Goal: Task Accomplishment & Management: Manage account settings

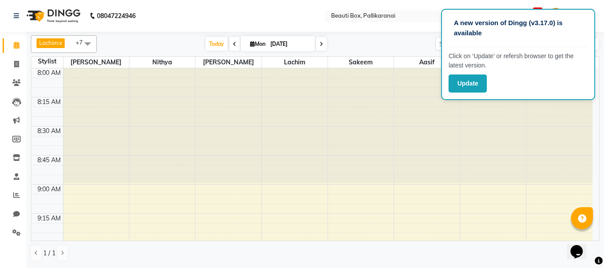
scroll to position [302, 0]
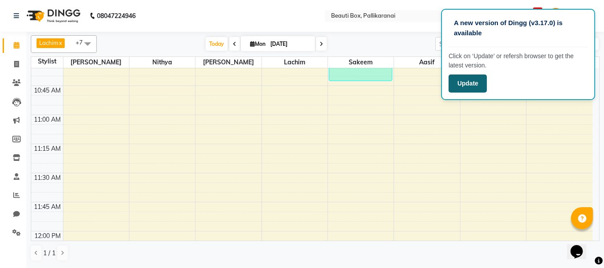
click at [462, 78] on button "Update" at bounding box center [468, 83] width 38 height 18
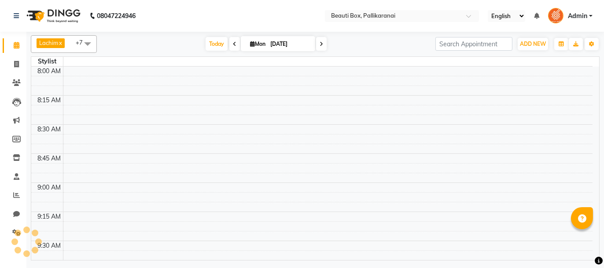
select select "en"
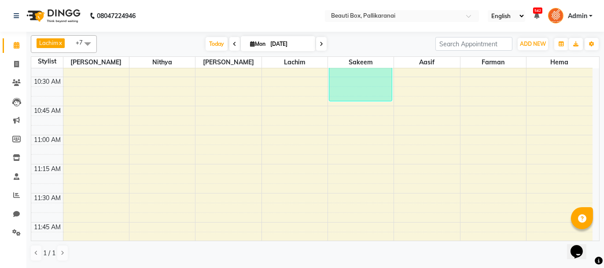
scroll to position [299, 0]
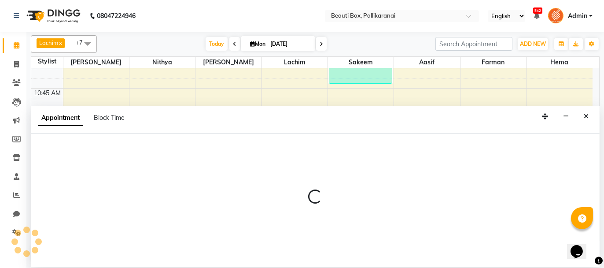
select select "84028"
select select "tentative"
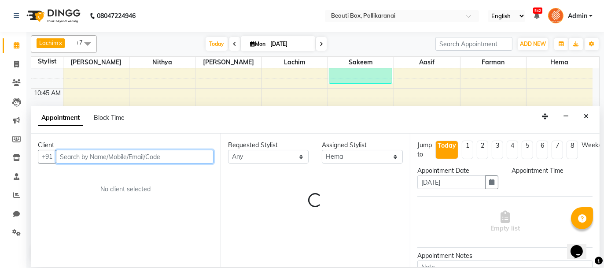
select select "675"
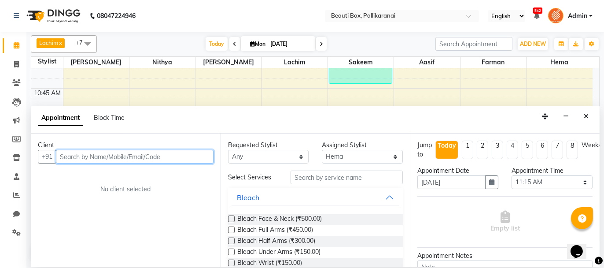
click at [154, 154] on input "text" at bounding box center [135, 157] width 158 height 14
type input "8489031126"
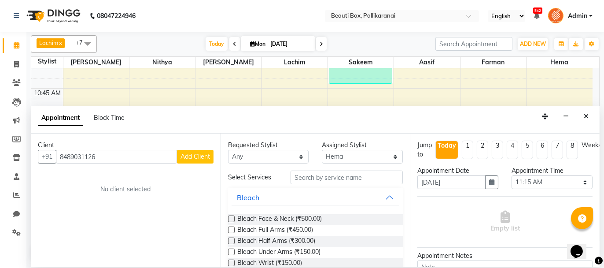
click at [195, 156] on span "Add Client" at bounding box center [194, 156] width 29 height 8
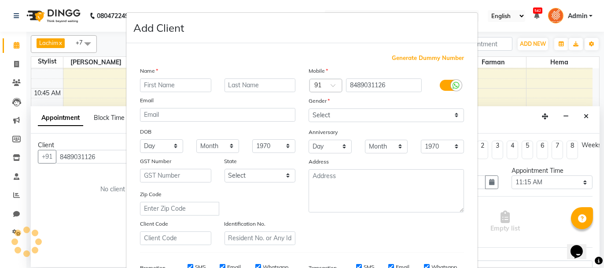
click at [175, 85] on input "text" at bounding box center [175, 85] width 71 height 14
click at [144, 83] on input "devi" at bounding box center [175, 85] width 71 height 14
type input "Devi"
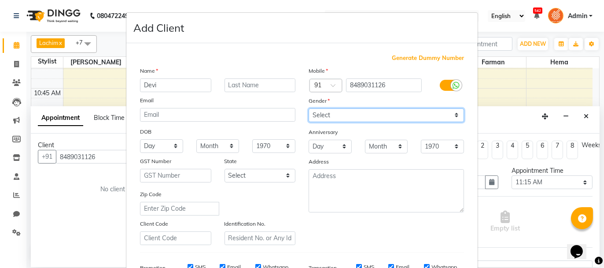
click at [372, 113] on select "Select [DEMOGRAPHIC_DATA] [DEMOGRAPHIC_DATA] Other Prefer Not To Say" at bounding box center [386, 115] width 155 height 14
select select "[DEMOGRAPHIC_DATA]"
click at [309, 108] on select "Select [DEMOGRAPHIC_DATA] [DEMOGRAPHIC_DATA] Other Prefer Not To Say" at bounding box center [386, 115] width 155 height 14
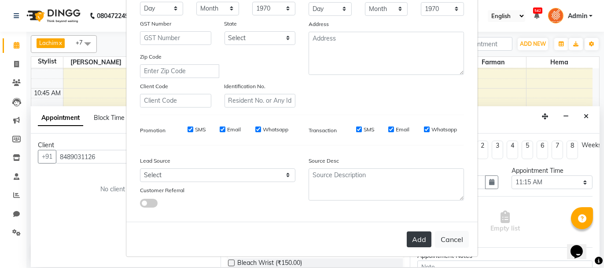
click at [417, 239] on button "Add" at bounding box center [419, 239] width 25 height 16
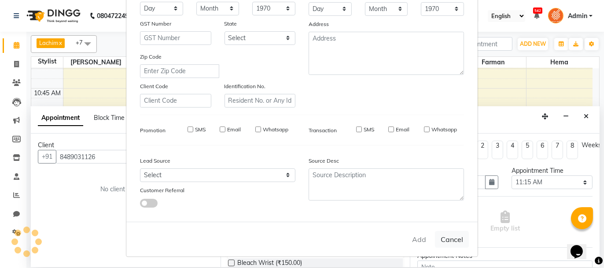
select select
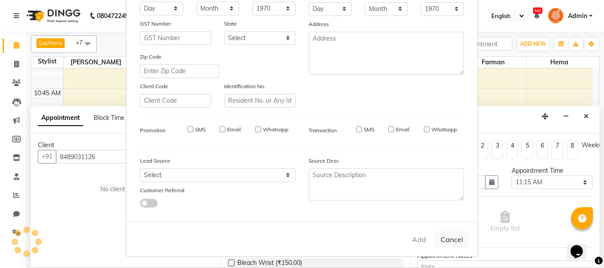
select select
checkbox input "false"
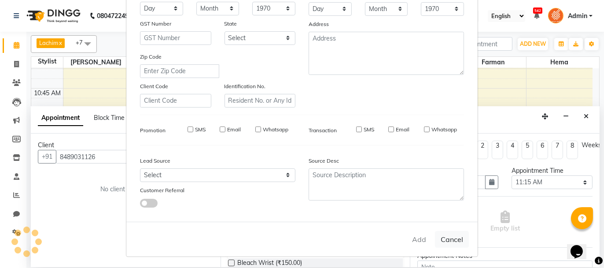
checkbox input "false"
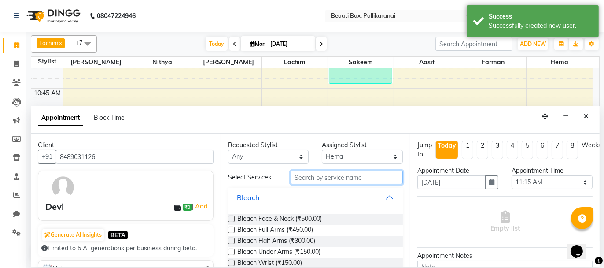
click at [324, 175] on input "text" at bounding box center [347, 177] width 112 height 14
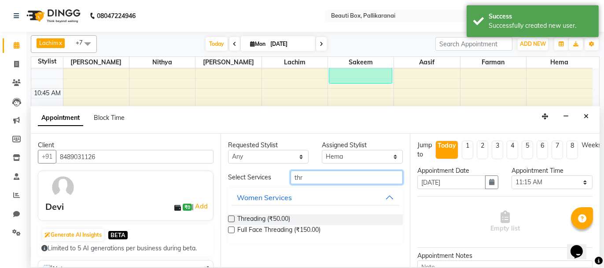
type input "thr"
click at [229, 216] on label at bounding box center [231, 218] width 7 height 7
click at [229, 217] on input "checkbox" at bounding box center [231, 220] width 6 height 6
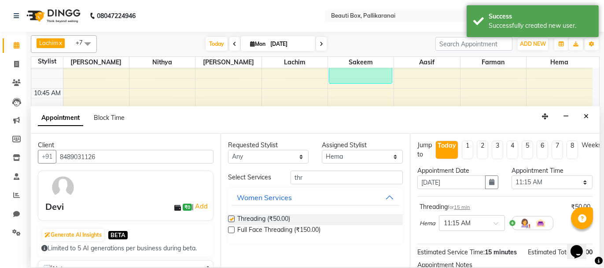
checkbox input "false"
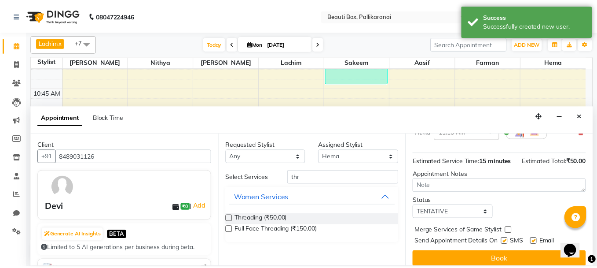
scroll to position [107, 0]
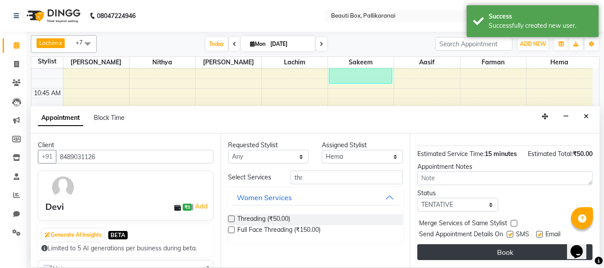
click at [526, 254] on button "Book" at bounding box center [504, 252] width 175 height 16
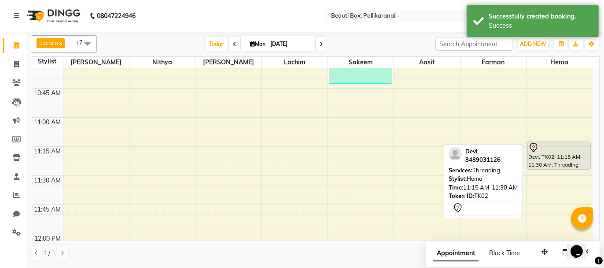
click at [538, 150] on div at bounding box center [559, 147] width 62 height 11
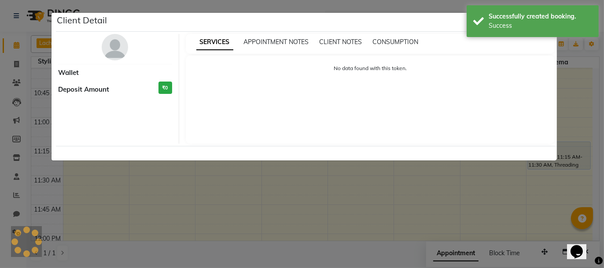
select select "7"
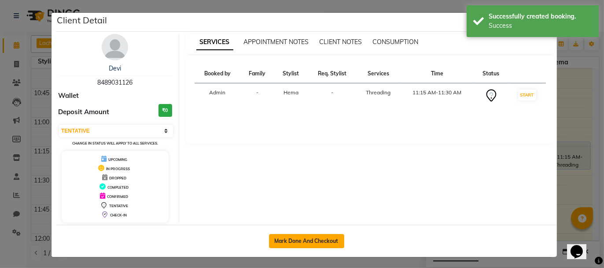
click at [286, 236] on button "Mark Done And Checkout" at bounding box center [306, 241] width 75 height 14
select select "service"
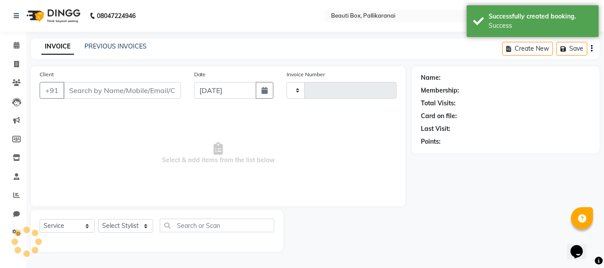
type input "2437"
select select "11"
type input "8489031126"
select select "84028"
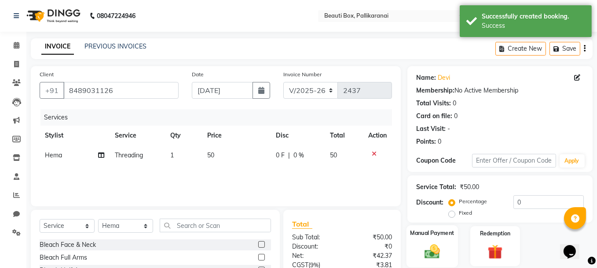
click at [443, 251] on img at bounding box center [432, 251] width 25 height 18
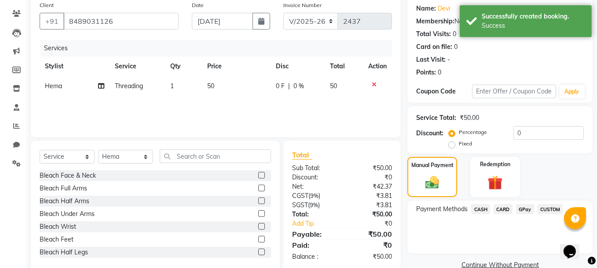
scroll to position [85, 0]
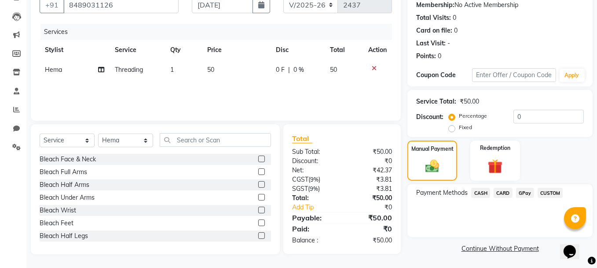
click at [521, 190] on span "GPay" at bounding box center [525, 193] width 18 height 10
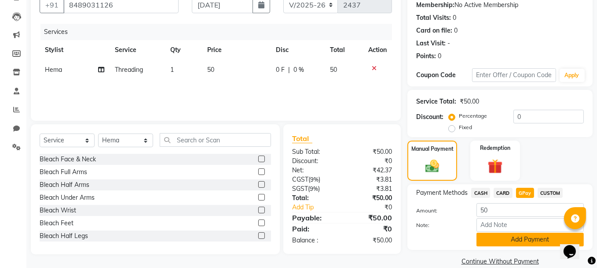
click at [517, 236] on button "Add Payment" at bounding box center [530, 239] width 107 height 14
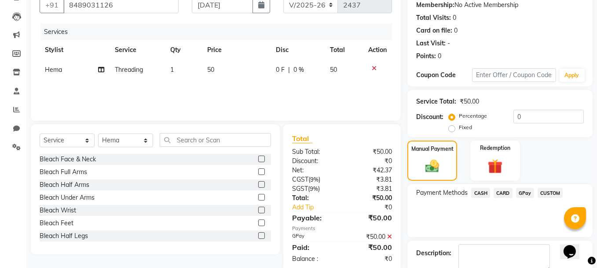
scroll to position [134, 0]
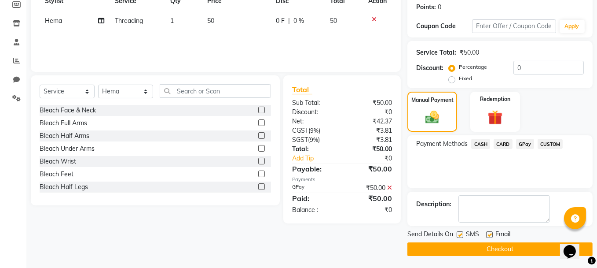
click at [520, 243] on button "Checkout" at bounding box center [500, 249] width 185 height 14
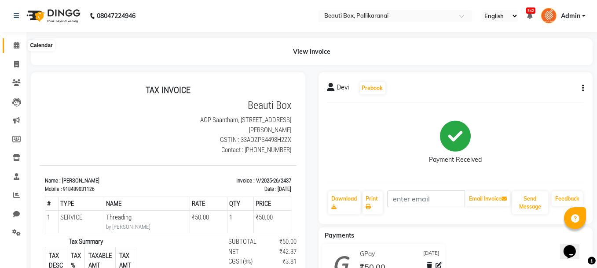
click at [17, 41] on span at bounding box center [16, 46] width 15 height 10
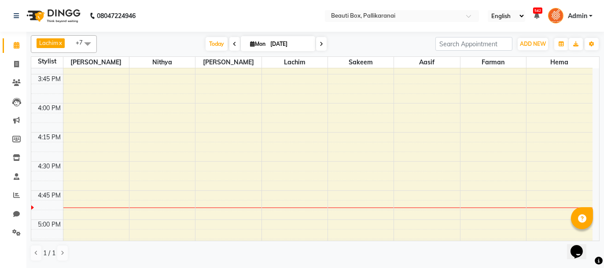
scroll to position [880, 0]
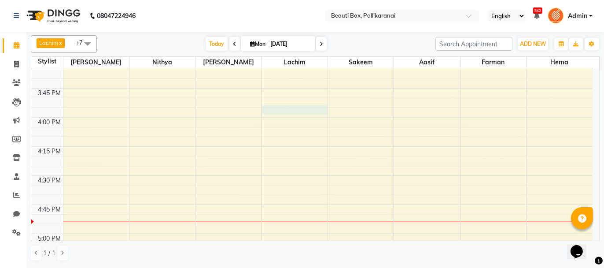
click at [283, 107] on div "8:00 AM 8:15 AM 8:30 AM 8:45 AM 9:00 AM 9:15 AM 9:30 AM 9:45 AM 10:00 AM 10:15 …" at bounding box center [311, 1] width 561 height 1627
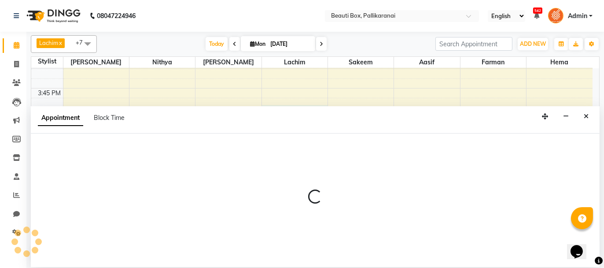
select select "9763"
select select "960"
select select "tentative"
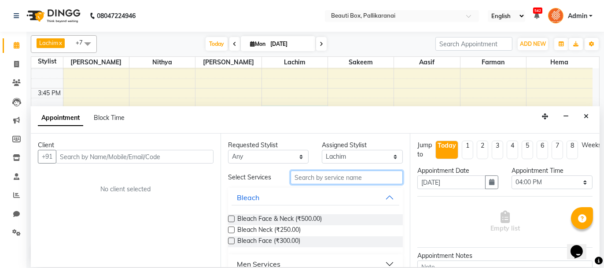
click at [315, 182] on input "text" at bounding box center [347, 177] width 112 height 14
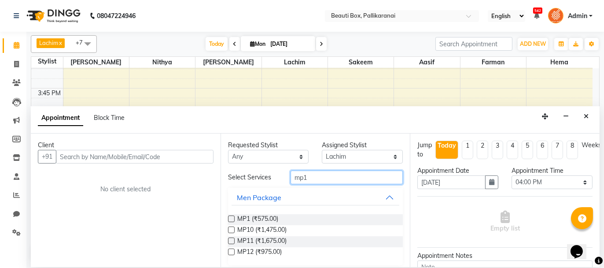
type input "mp1"
click at [232, 218] on label at bounding box center [231, 218] width 7 height 7
click at [232, 218] on input "checkbox" at bounding box center [231, 220] width 6 height 6
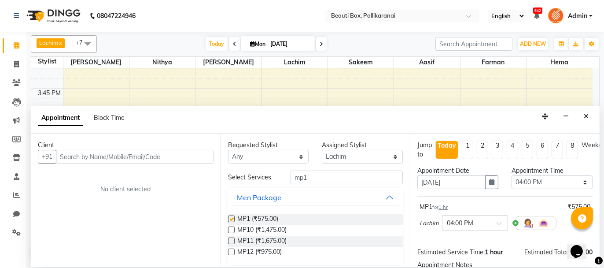
checkbox input "false"
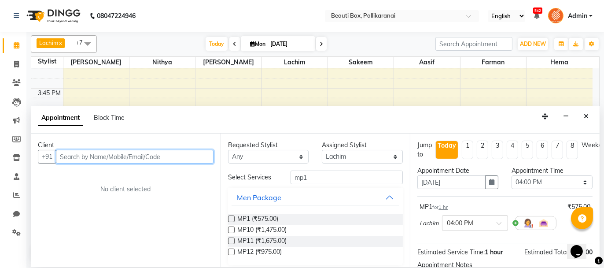
click at [181, 157] on input "text" at bounding box center [135, 157] width 158 height 14
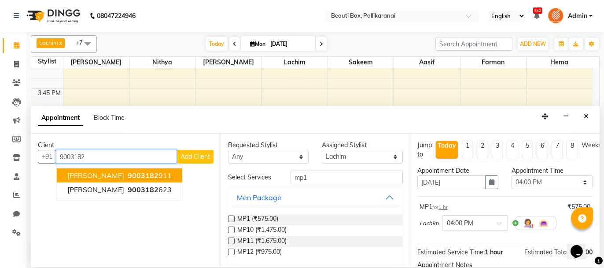
click at [139, 174] on button "[PERSON_NAME] 9003182 911" at bounding box center [119, 175] width 125 height 14
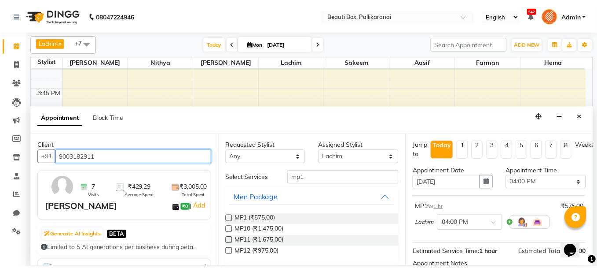
scroll to position [97, 0]
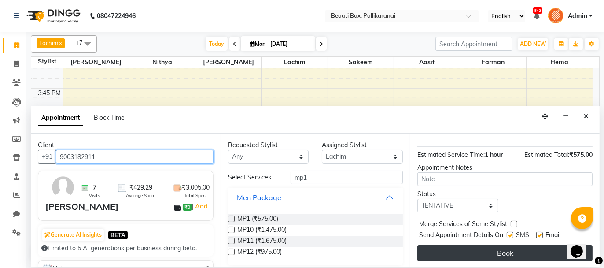
type input "9003182911"
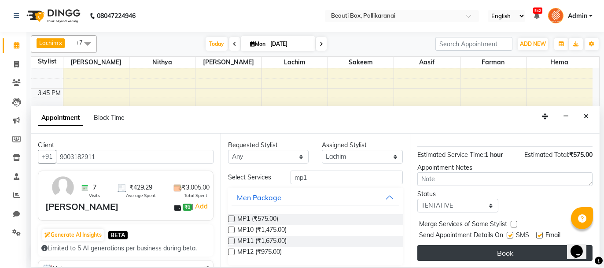
click at [514, 249] on button "Book" at bounding box center [504, 253] width 175 height 16
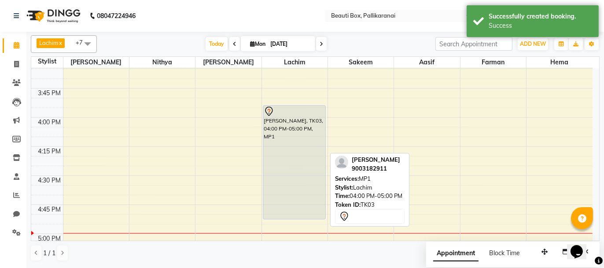
click at [275, 164] on div "[PERSON_NAME], TK03, 04:00 PM-05:00 PM, MP1" at bounding box center [294, 162] width 63 height 113
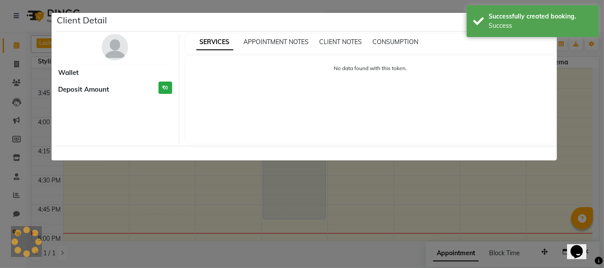
select select "7"
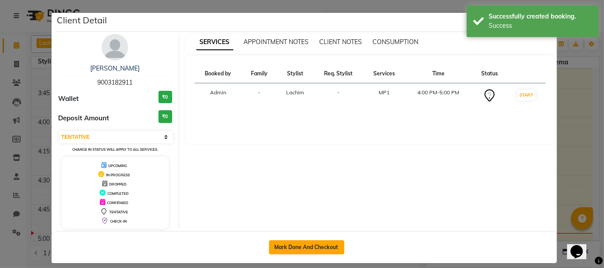
click at [302, 243] on button "Mark Done And Checkout" at bounding box center [306, 247] width 75 height 14
select select "service"
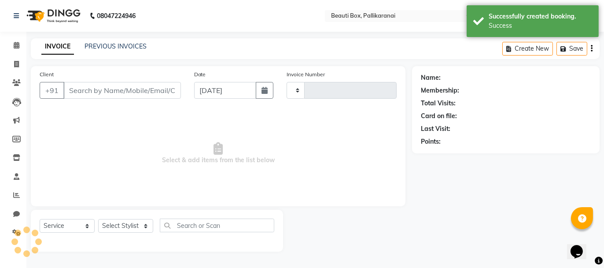
type input "2438"
select select "11"
type input "9003182911"
select select "9763"
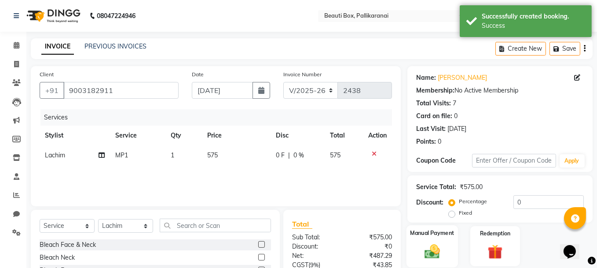
click at [429, 250] on img at bounding box center [432, 251] width 25 height 18
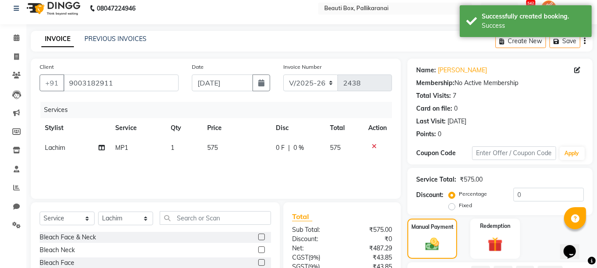
scroll to position [85, 0]
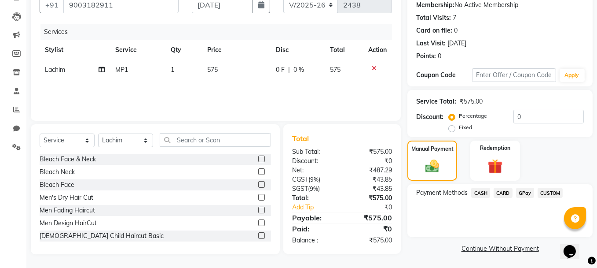
click at [523, 192] on span "GPay" at bounding box center [525, 193] width 18 height 10
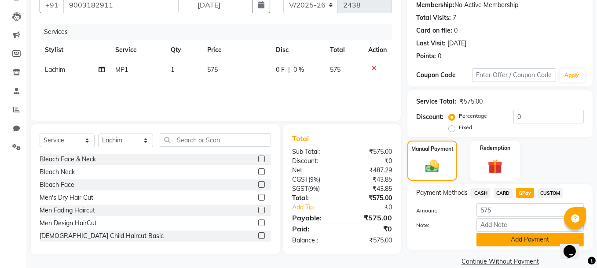
click at [529, 239] on button "Add Payment" at bounding box center [530, 239] width 107 height 14
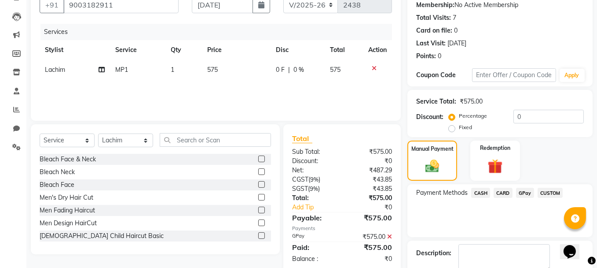
scroll to position [134, 0]
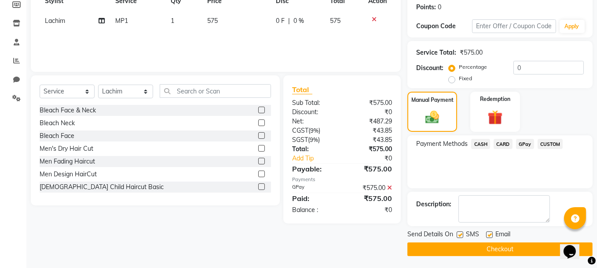
click at [506, 248] on button "Checkout" at bounding box center [500, 249] width 185 height 14
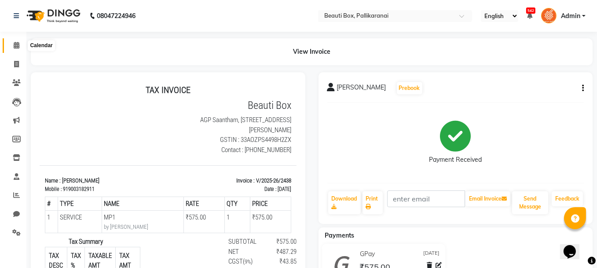
click at [16, 42] on icon at bounding box center [17, 45] width 6 height 7
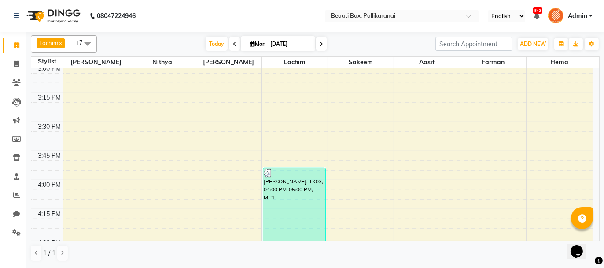
scroll to position [768, 0]
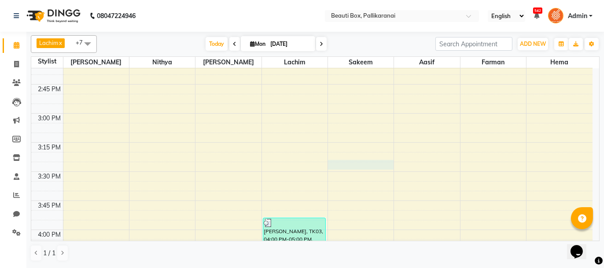
click at [352, 162] on div "8:00 AM 8:15 AM 8:30 AM 8:45 AM 9:00 AM 9:15 AM 9:30 AM 9:45 AM 10:00 AM 10:15 …" at bounding box center [311, 113] width 561 height 1627
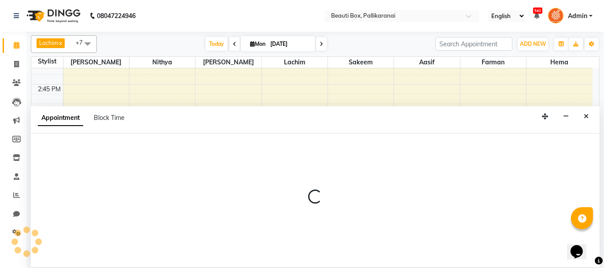
select select "7616"
select select "930"
select select "tentative"
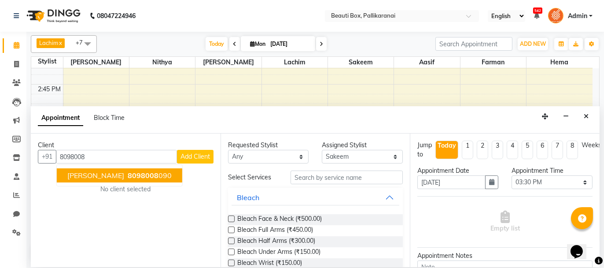
click at [139, 173] on ngb-highlight "8098008 090" at bounding box center [149, 175] width 46 height 9
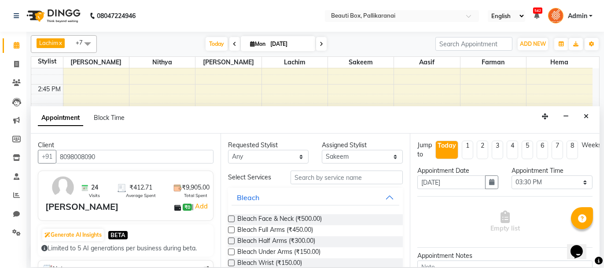
type input "8098008090"
click at [300, 177] on input "text" at bounding box center [347, 177] width 112 height 14
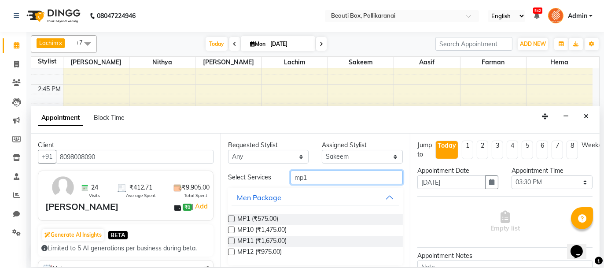
type input "mp1"
click at [230, 218] on label at bounding box center [231, 218] width 7 height 7
click at [230, 218] on input "checkbox" at bounding box center [231, 220] width 6 height 6
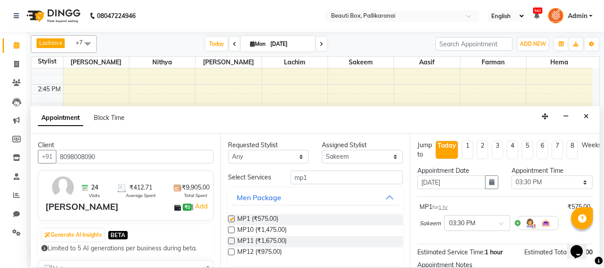
checkbox input "false"
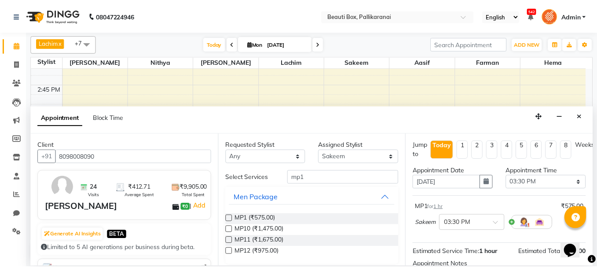
scroll to position [97, 0]
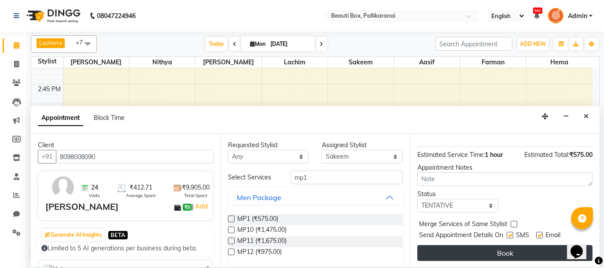
click at [525, 249] on button "Book" at bounding box center [504, 253] width 175 height 16
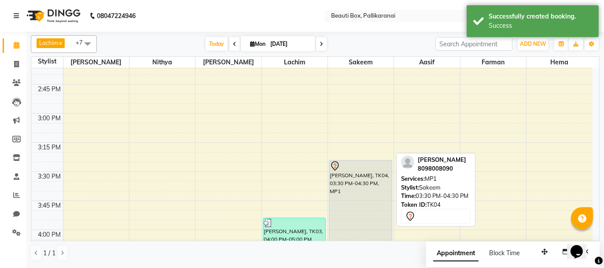
click at [373, 195] on div "[PERSON_NAME], TK04, 03:30 PM-04:30 PM, MP1" at bounding box center [360, 217] width 63 height 114
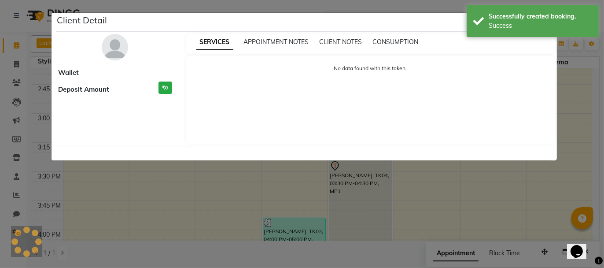
select select "7"
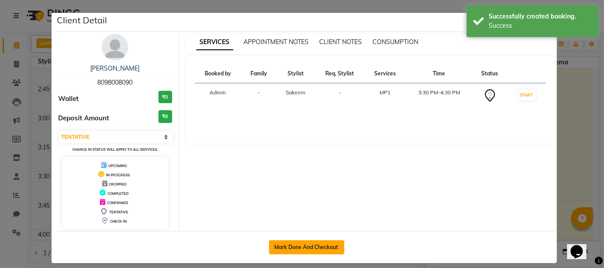
click at [315, 242] on button "Mark Done And Checkout" at bounding box center [306, 247] width 75 height 14
select select "service"
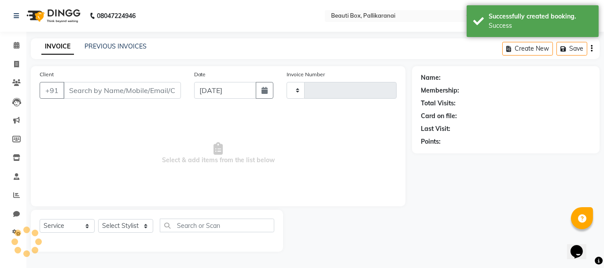
type input "2439"
select select "11"
type input "8098008090"
select select "7616"
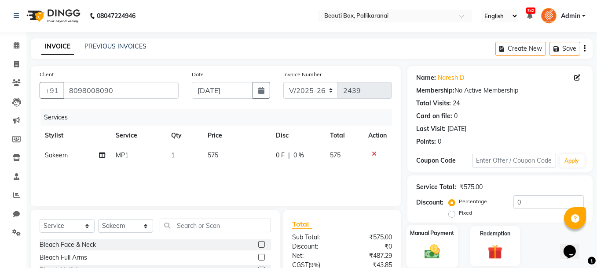
click at [429, 244] on img at bounding box center [432, 251] width 25 height 18
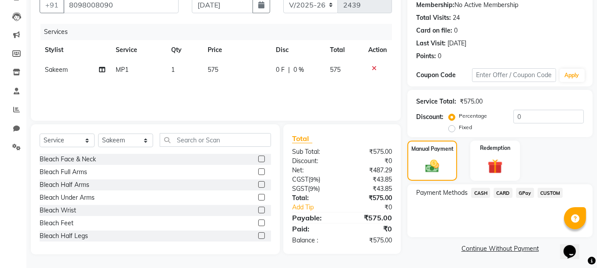
click at [524, 192] on span "GPay" at bounding box center [525, 193] width 18 height 10
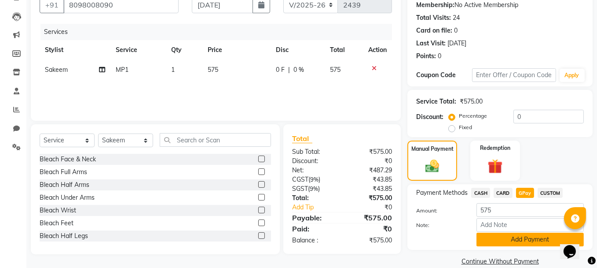
click at [506, 240] on button "Add Payment" at bounding box center [530, 239] width 107 height 14
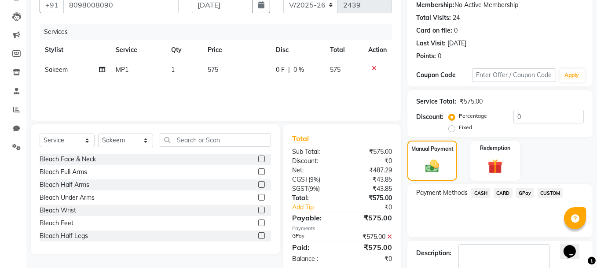
scroll to position [134, 0]
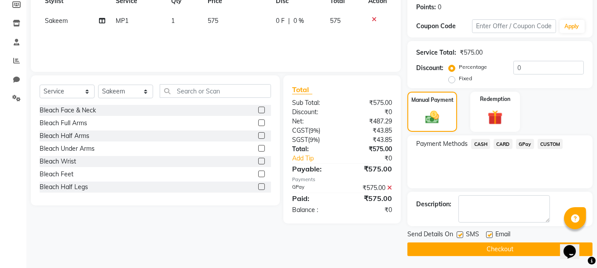
click at [522, 248] on button "Checkout" at bounding box center [500, 249] width 185 height 14
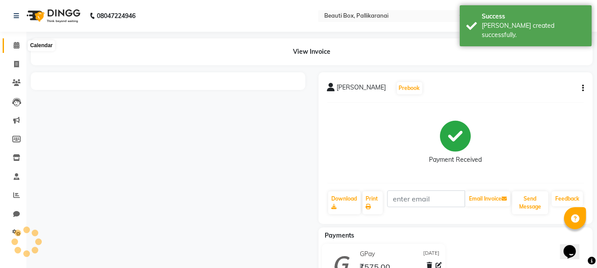
click at [16, 42] on icon at bounding box center [17, 45] width 6 height 7
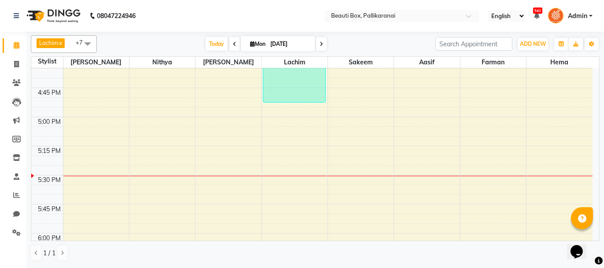
scroll to position [980, 0]
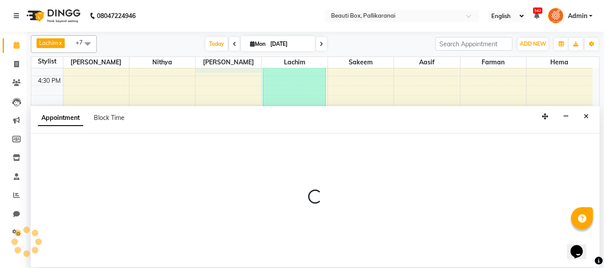
select select "40097"
select select "990"
select select "tentative"
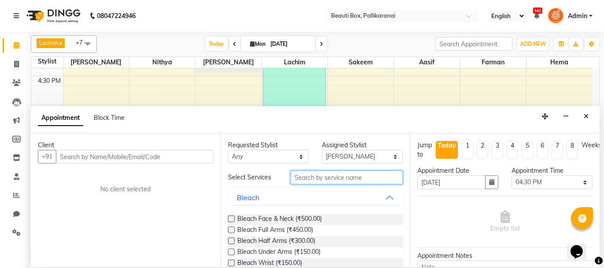
click at [309, 177] on input "text" at bounding box center [347, 177] width 112 height 14
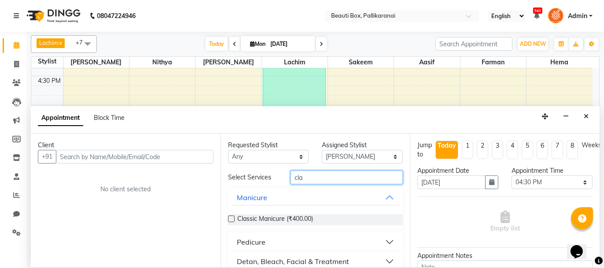
type input "cla"
click at [383, 259] on button "Detan, Bleach, Facial & Treatment" at bounding box center [316, 261] width 168 height 16
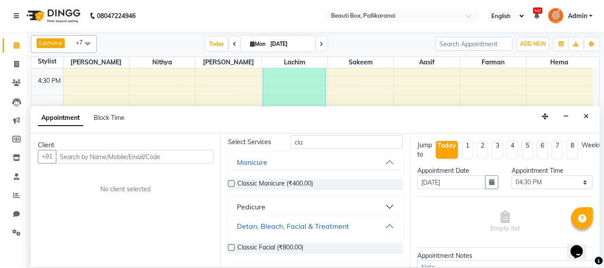
scroll to position [36, 0]
click at [230, 245] on label at bounding box center [231, 246] width 7 height 7
click at [230, 245] on input "checkbox" at bounding box center [231, 248] width 6 height 6
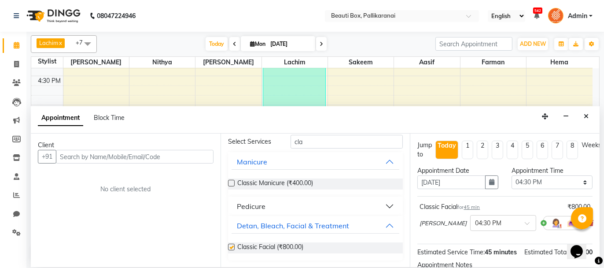
checkbox input "false"
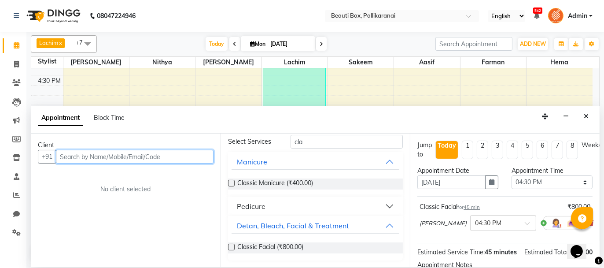
click at [172, 153] on input "text" at bounding box center [135, 157] width 158 height 14
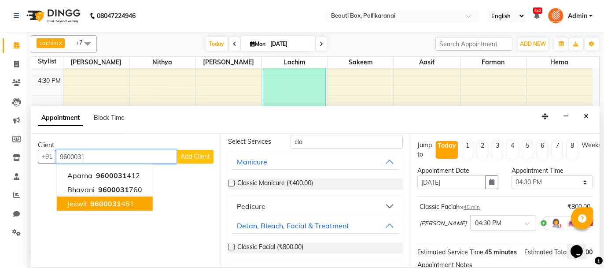
click at [122, 204] on ngb-highlight "9600031 451" at bounding box center [111, 203] width 46 height 9
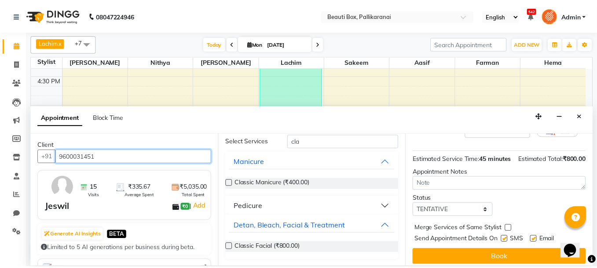
scroll to position [107, 0]
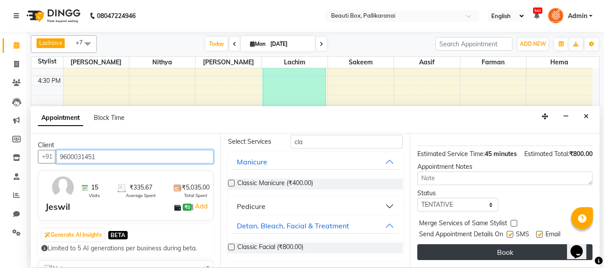
type input "9600031451"
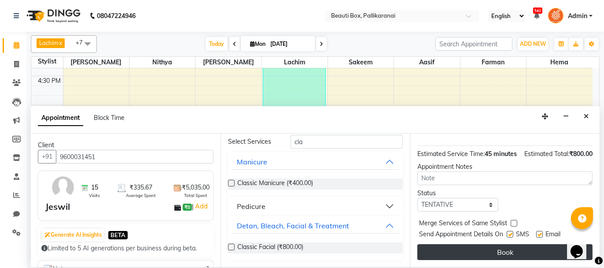
click at [513, 250] on button "Book" at bounding box center [504, 252] width 175 height 16
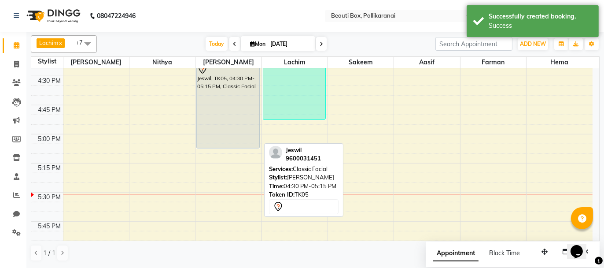
click at [223, 136] on div "Jeswil, TK05, 04:30 PM-05:15 PM, Classic Facial" at bounding box center [228, 105] width 63 height 85
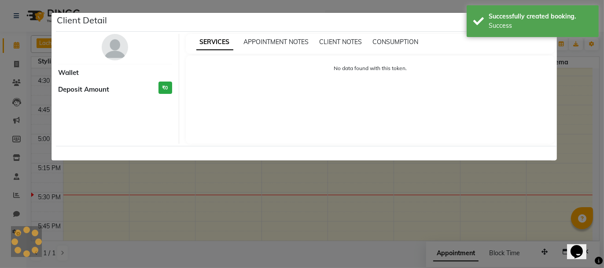
select select "7"
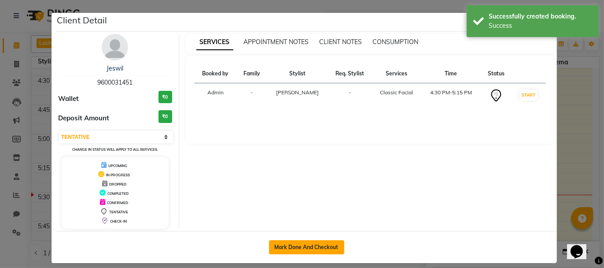
click at [294, 243] on button "Mark Done And Checkout" at bounding box center [306, 247] width 75 height 14
select select "service"
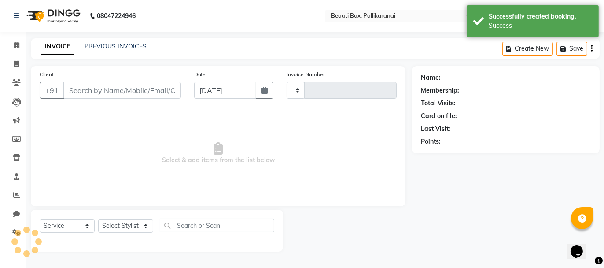
type input "2440"
select select "11"
type input "9600031451"
select select "40097"
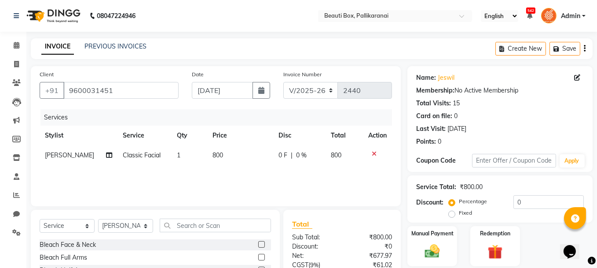
click at [216, 153] on span "800" at bounding box center [218, 155] width 11 height 8
select select "40097"
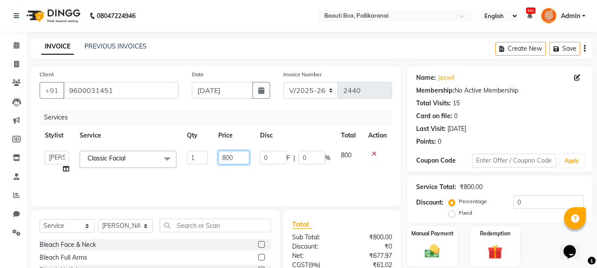
click at [225, 158] on input "800" at bounding box center [233, 158] width 31 height 14
type input "1000"
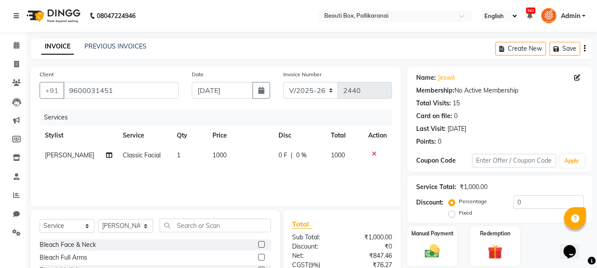
click at [232, 174] on div "Services Stylist Service Qty Price Disc Total Action [PERSON_NAME] Classic Faci…" at bounding box center [216, 153] width 353 height 88
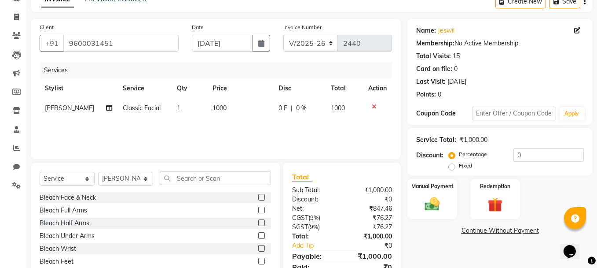
scroll to position [85, 0]
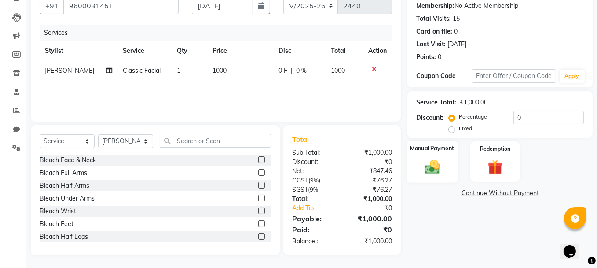
click at [440, 167] on img at bounding box center [432, 167] width 25 height 18
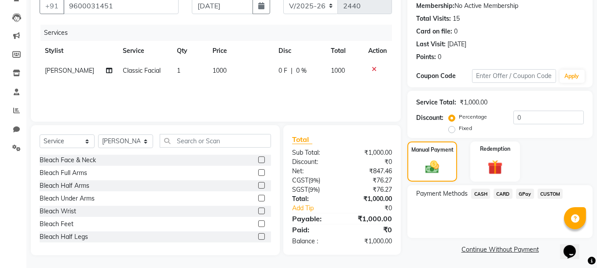
click at [530, 192] on span "GPay" at bounding box center [525, 193] width 18 height 10
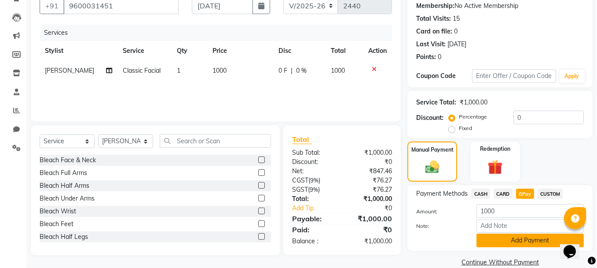
click at [529, 234] on button "Add Payment" at bounding box center [530, 240] width 107 height 14
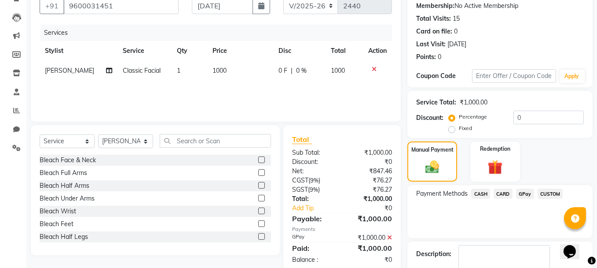
scroll to position [134, 0]
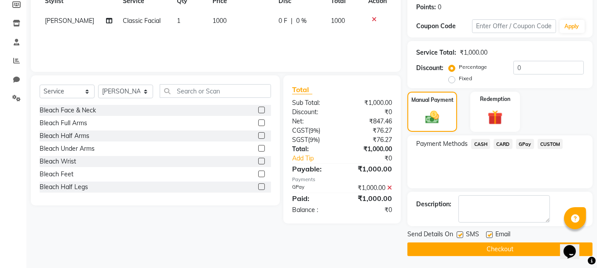
click at [514, 247] on button "Checkout" at bounding box center [500, 249] width 185 height 14
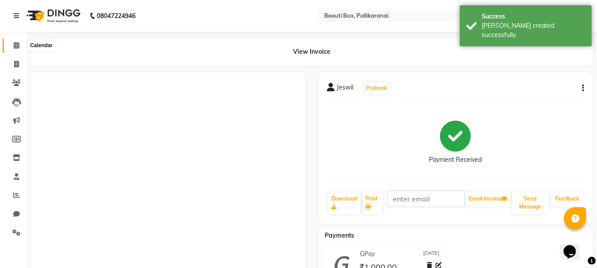
click at [18, 45] on icon at bounding box center [17, 45] width 6 height 7
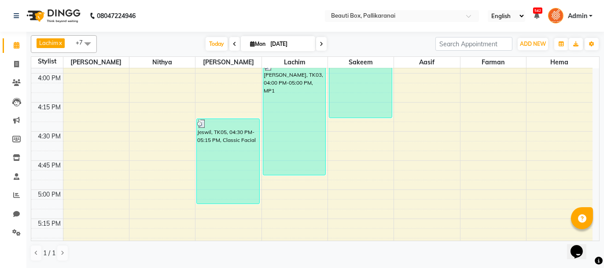
scroll to position [1013, 0]
